Goal: Find specific page/section: Find specific page/section

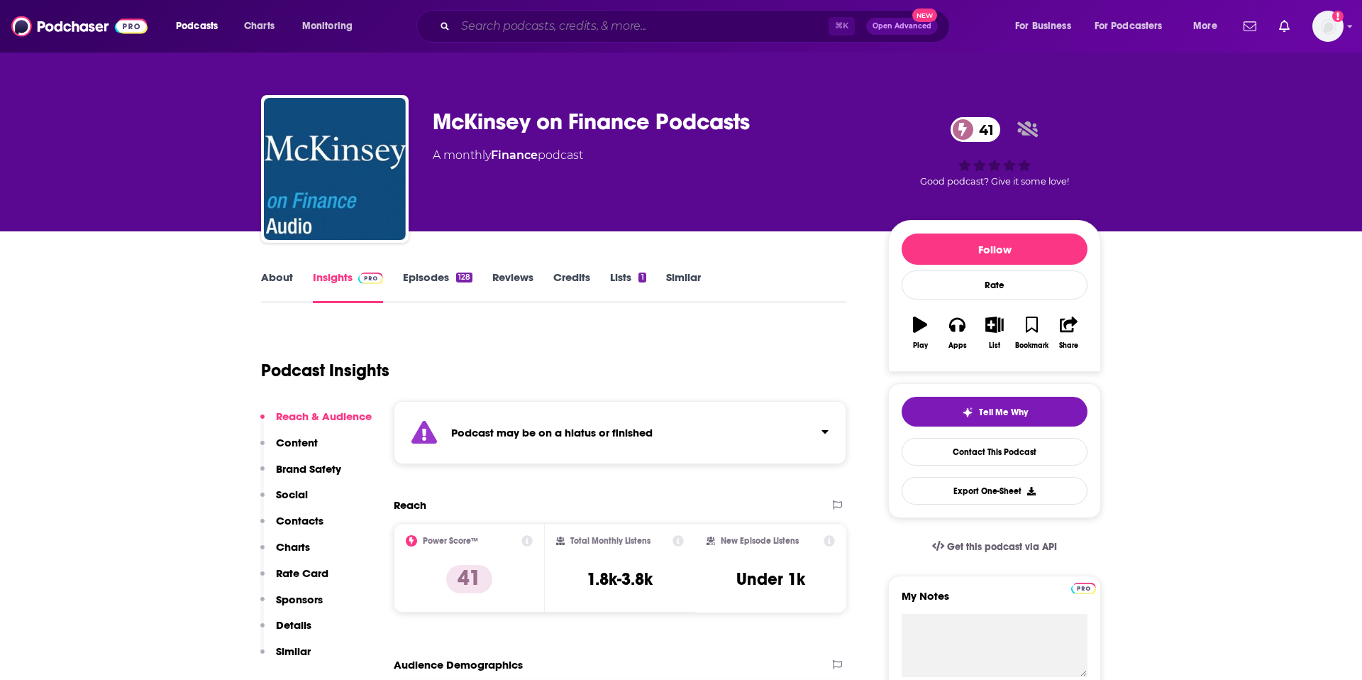
click at [571, 28] on input "Search podcasts, credits, & more..." at bounding box center [641, 26] width 373 height 23
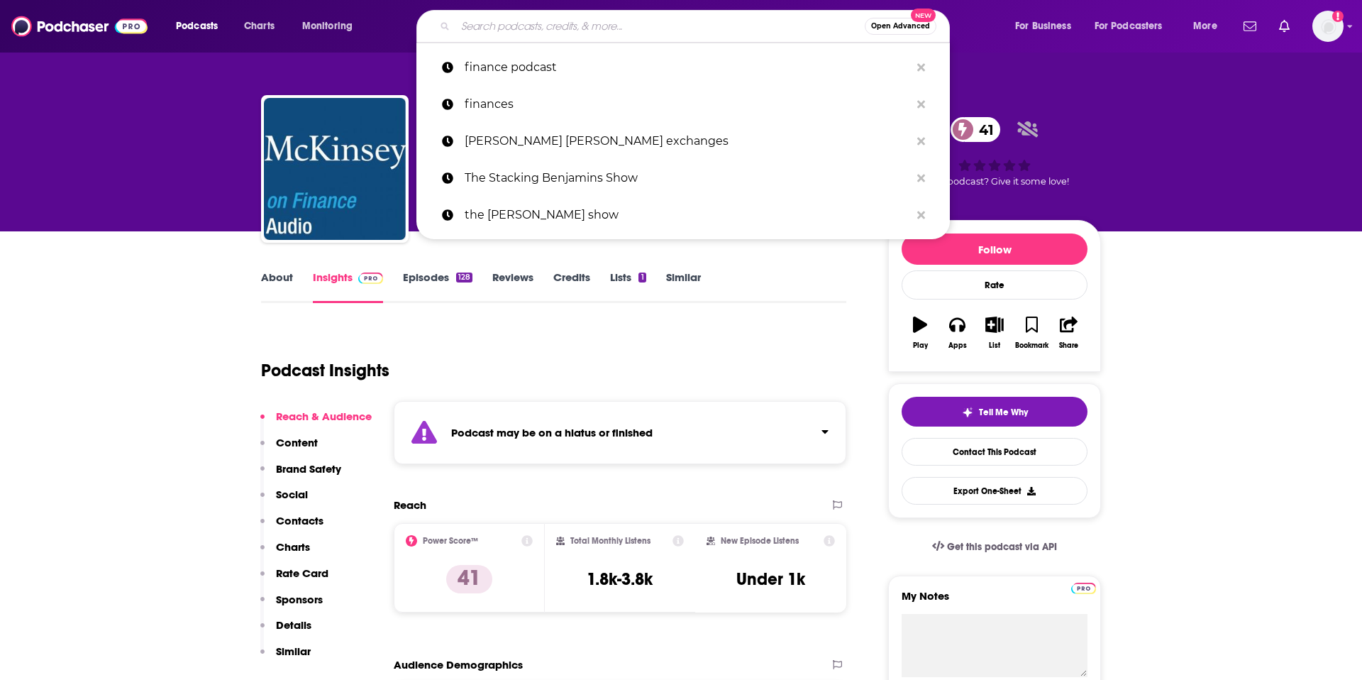
paste input "The Personal Finance Podcast"
type input "The Personal Finance Podcast"
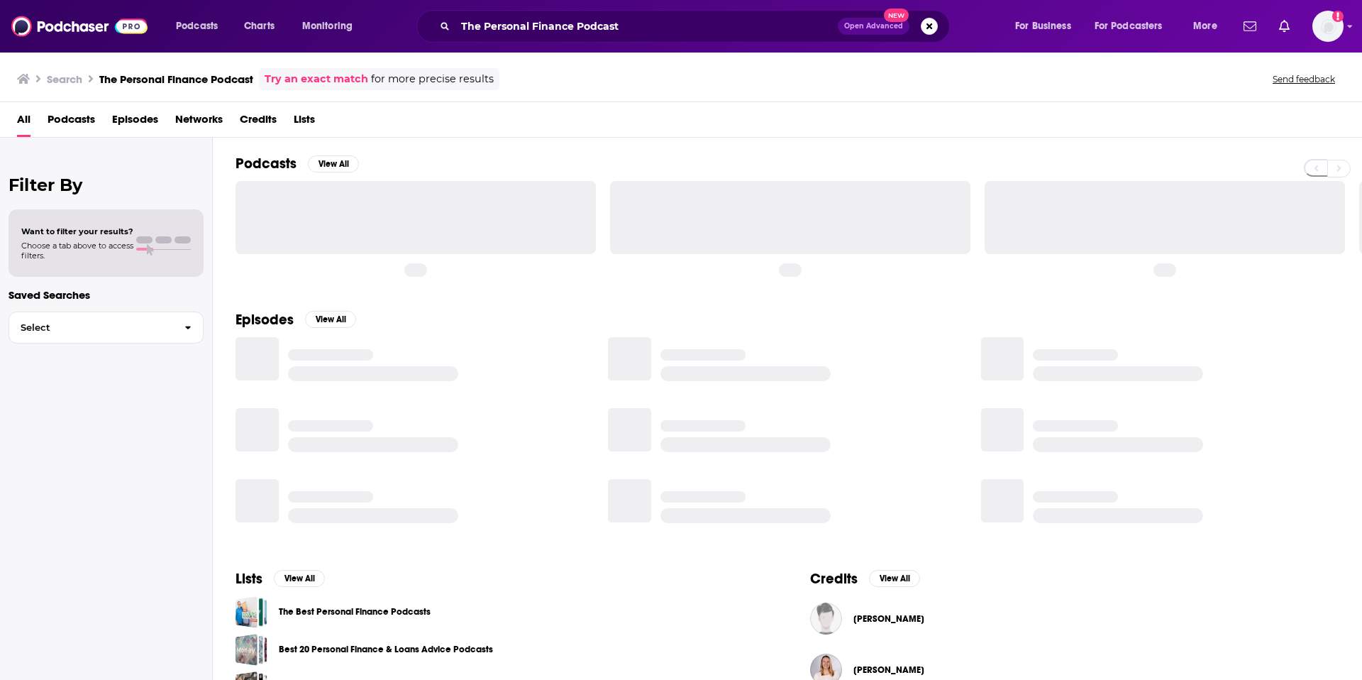
click at [150, 388] on div "Filter By Want to filter your results? Choose a tab above to access filters. Sa…" at bounding box center [106, 478] width 213 height 680
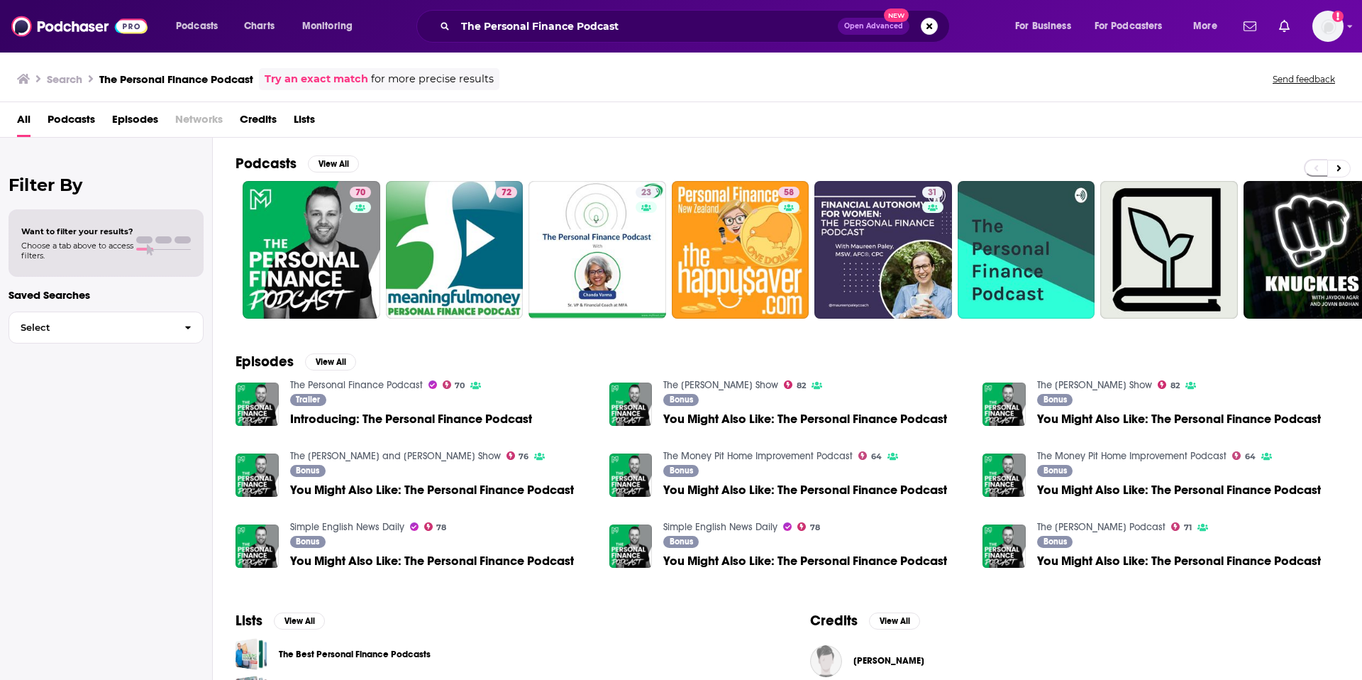
scroll to position [5, 0]
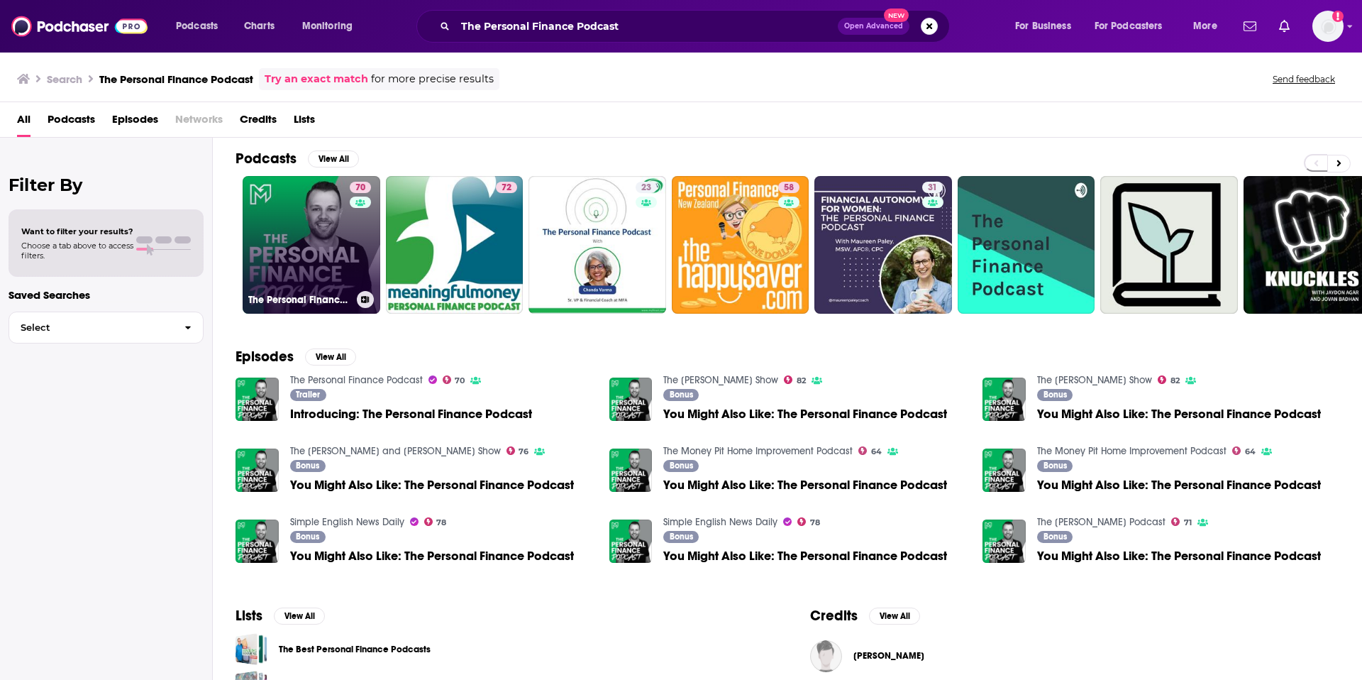
click at [299, 248] on link "70 The Personal Finance Podcast" at bounding box center [312, 245] width 138 height 138
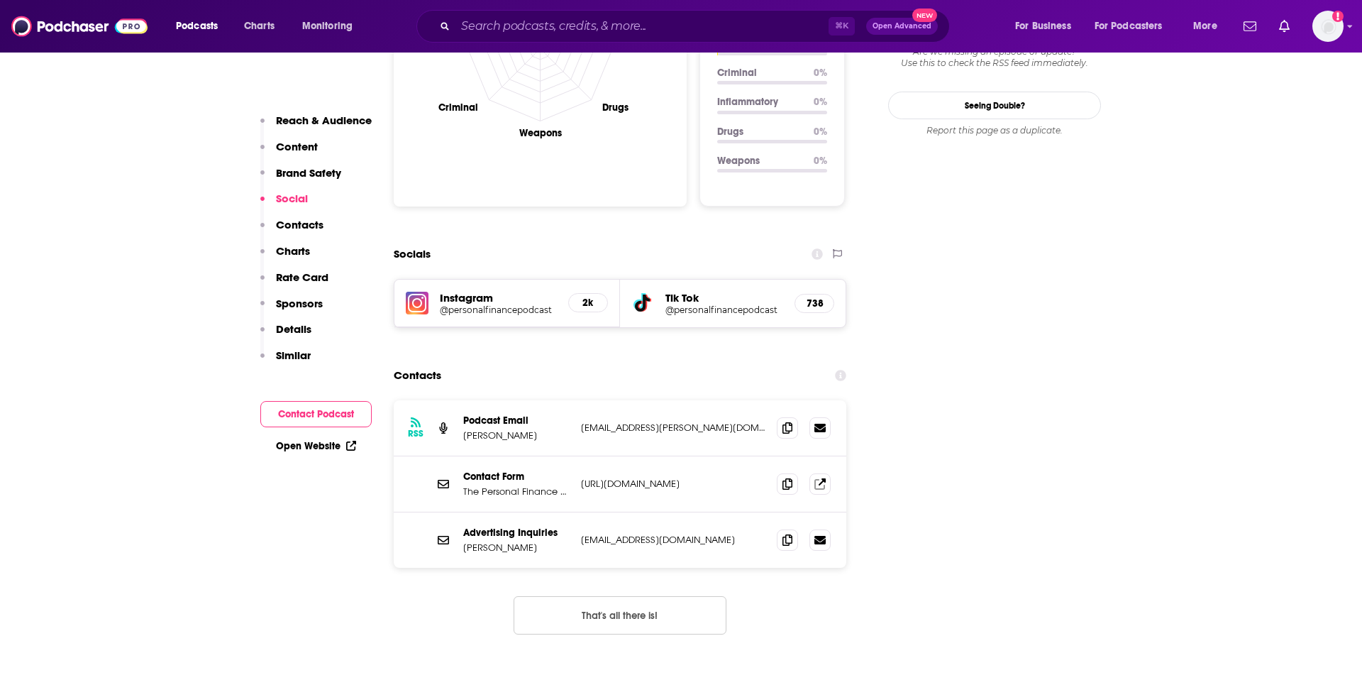
scroll to position [1479, 0]
